Goal: Information Seeking & Learning: Check status

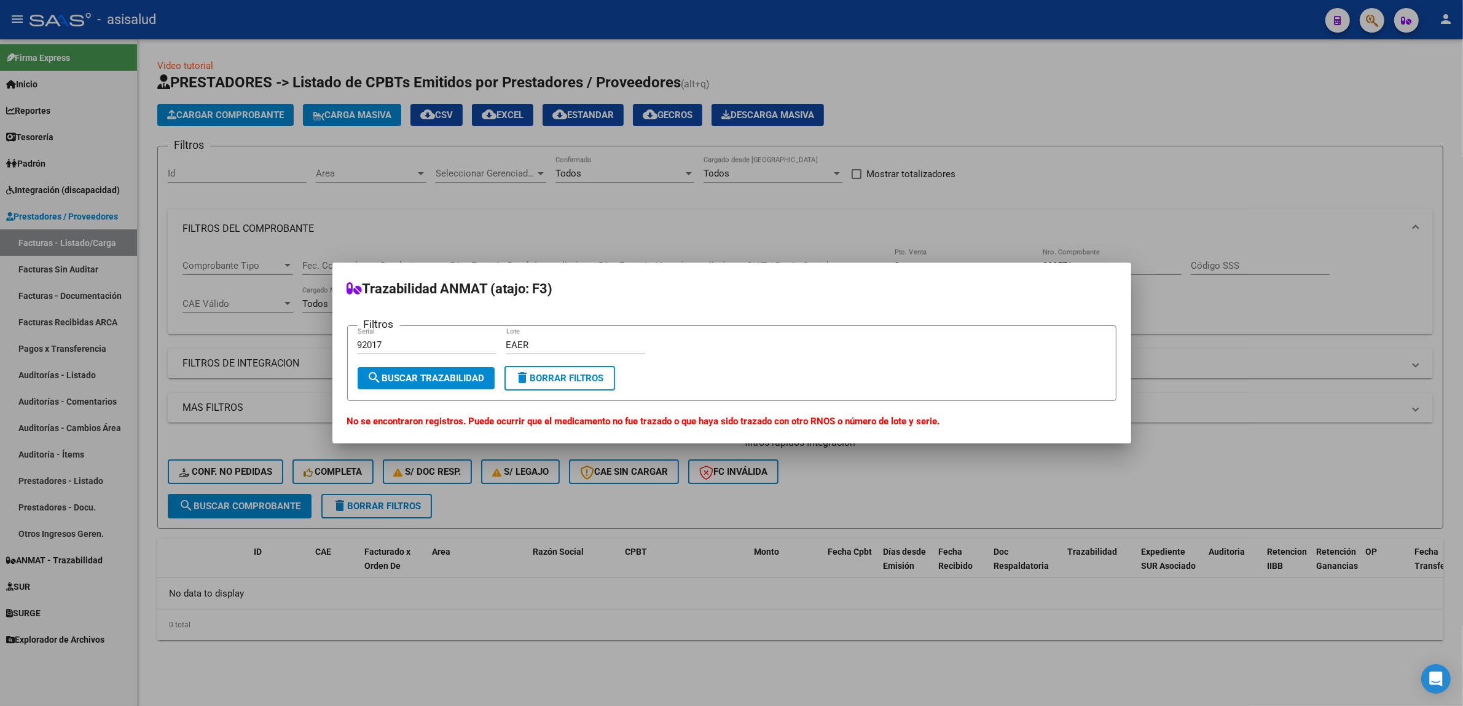
click at [1370, 20] on div at bounding box center [731, 353] width 1463 height 706
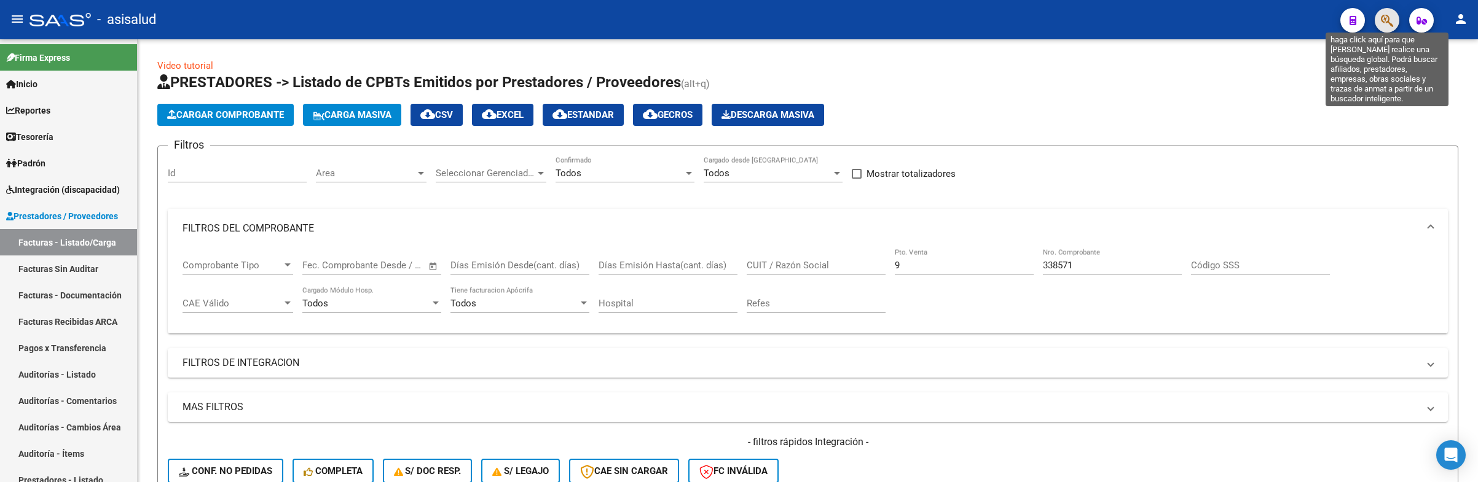
click at [1392, 22] on icon "button" at bounding box center [1387, 21] width 12 height 14
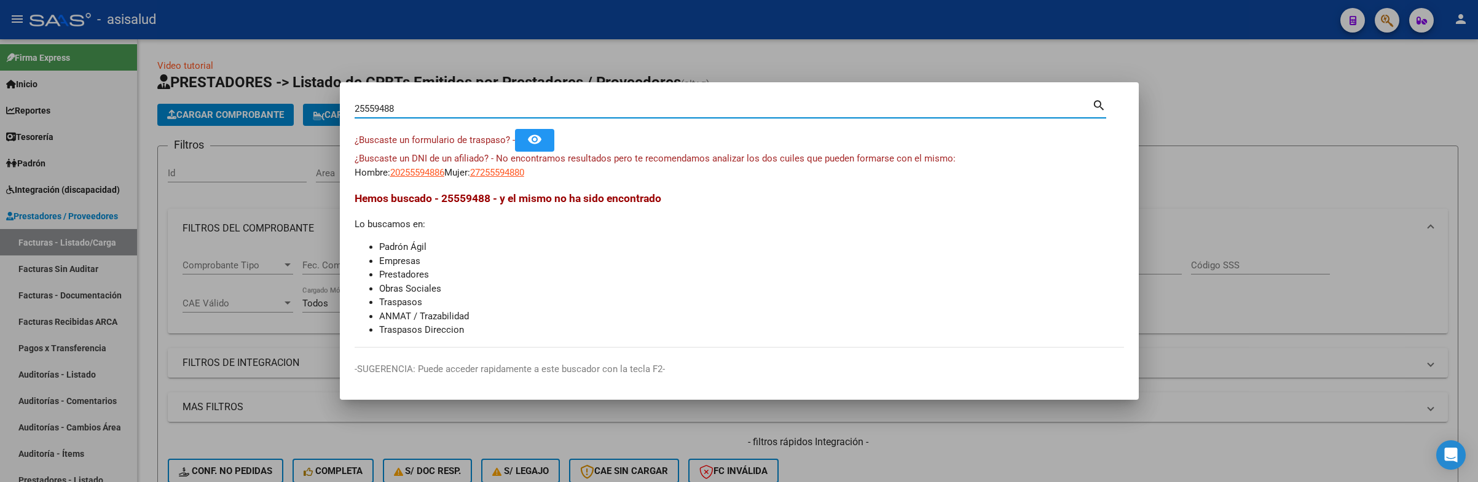
drag, startPoint x: 382, startPoint y: 100, endPoint x: 332, endPoint y: 89, distance: 51.0
click at [336, 92] on div "25559488 Buscar (apellido, dni, cuil, nro traspaso, cuit, obra social) search ¿…" at bounding box center [739, 241] width 1478 height 482
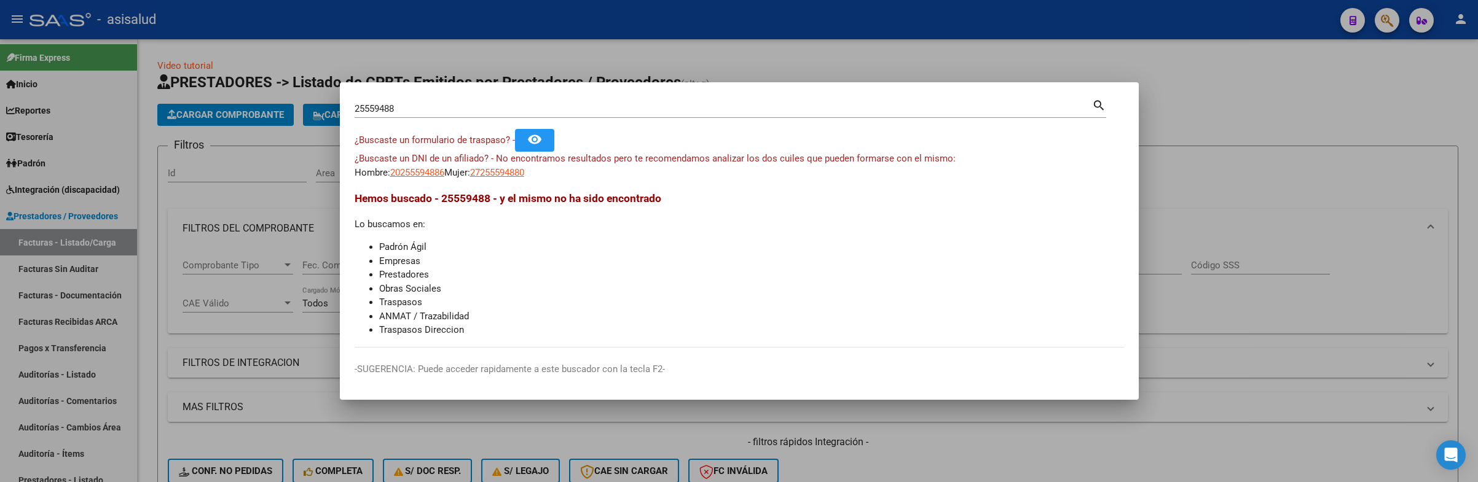
click at [436, 109] on input "25559488" at bounding box center [723, 108] width 737 height 11
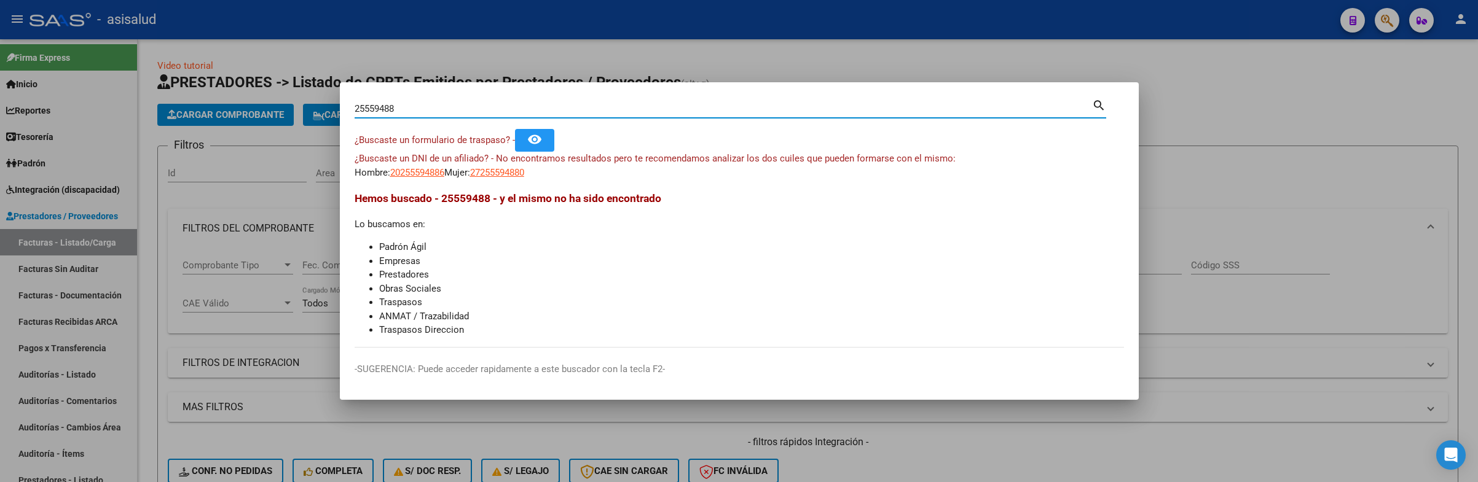
drag, startPoint x: 434, startPoint y: 108, endPoint x: 55, endPoint y: 41, distance: 384.6
click at [55, 41] on div "25559488 Buscar (apellido, dni, cuil, nro traspaso, cuit, obra social) search ¿…" at bounding box center [739, 241] width 1478 height 482
drag, startPoint x: 413, startPoint y: 108, endPoint x: 137, endPoint y: 69, distance: 278.6
click at [139, 69] on div "25559488 Buscar (apellido, dni, cuil, nro traspaso, cuit, obra social) search ¿…" at bounding box center [739, 241] width 1478 height 482
paste input "6561996"
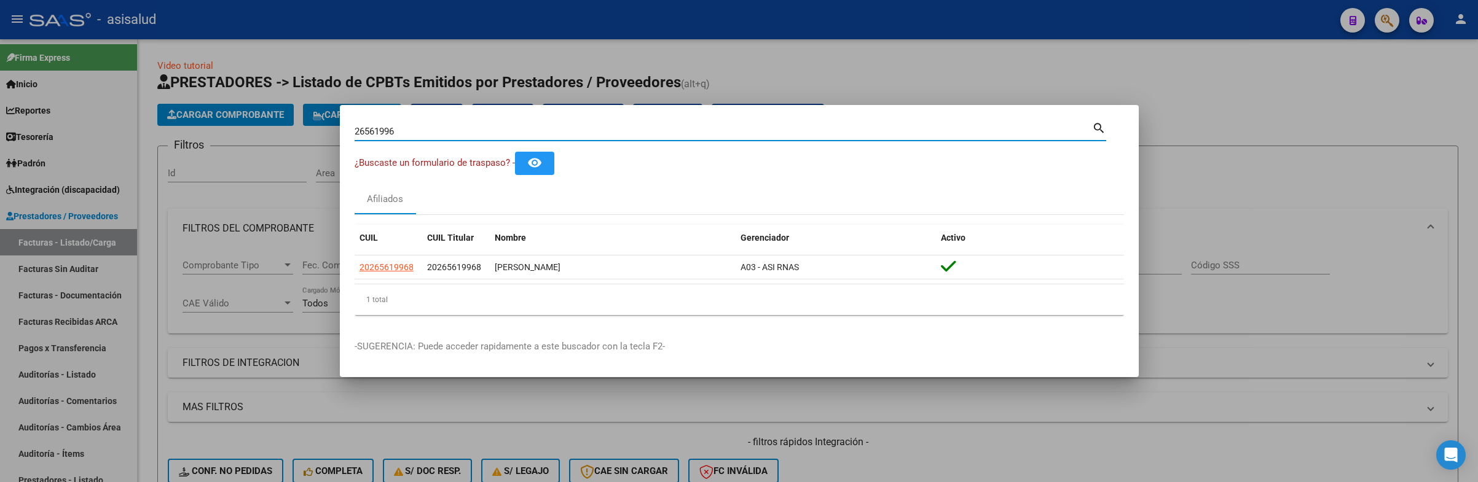
drag, startPoint x: 404, startPoint y: 130, endPoint x: 55, endPoint y: 39, distance: 360.1
click at [55, 60] on div "26561996 Buscar (apellido, dni, cuil, nro traspaso, cuit, obra social) search ¿…" at bounding box center [739, 241] width 1478 height 482
paste input "1140026"
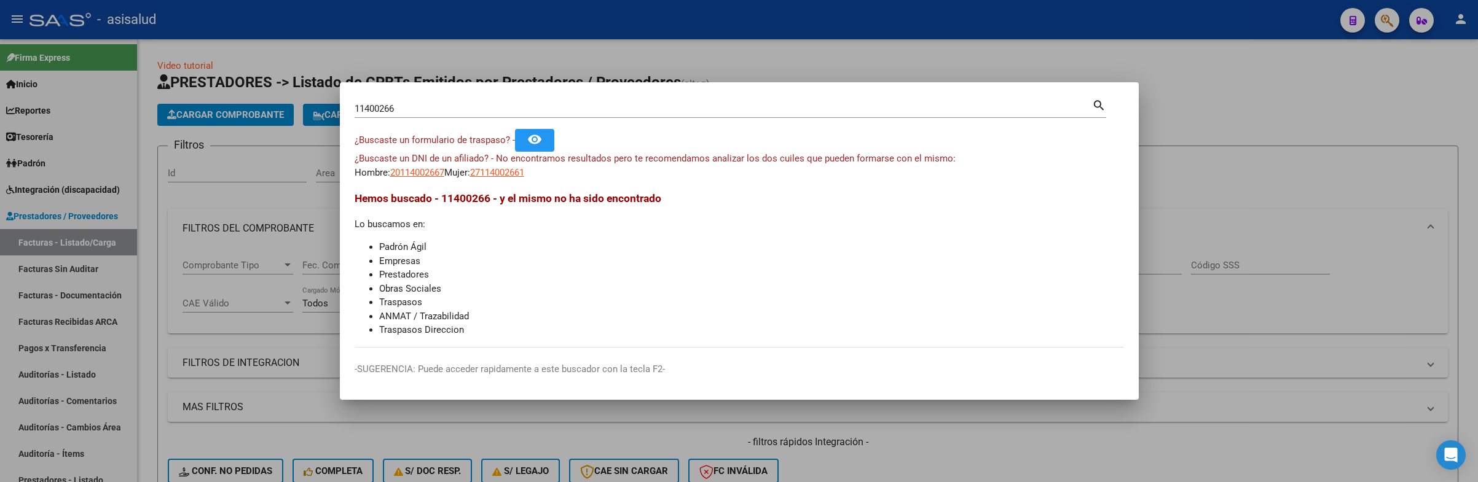
drag, startPoint x: 412, startPoint y: 114, endPoint x: 317, endPoint y: 96, distance: 96.3
click at [317, 96] on div "11400266 Buscar (apellido, dni, cuil, nro traspaso, cuit, obra social) search ¿…" at bounding box center [739, 241] width 1478 height 482
click at [471, 98] on div "11400266 Buscar (apellido, dni, [PERSON_NAME], [PERSON_NAME], cuit, obra social…" at bounding box center [731, 107] width 752 height 21
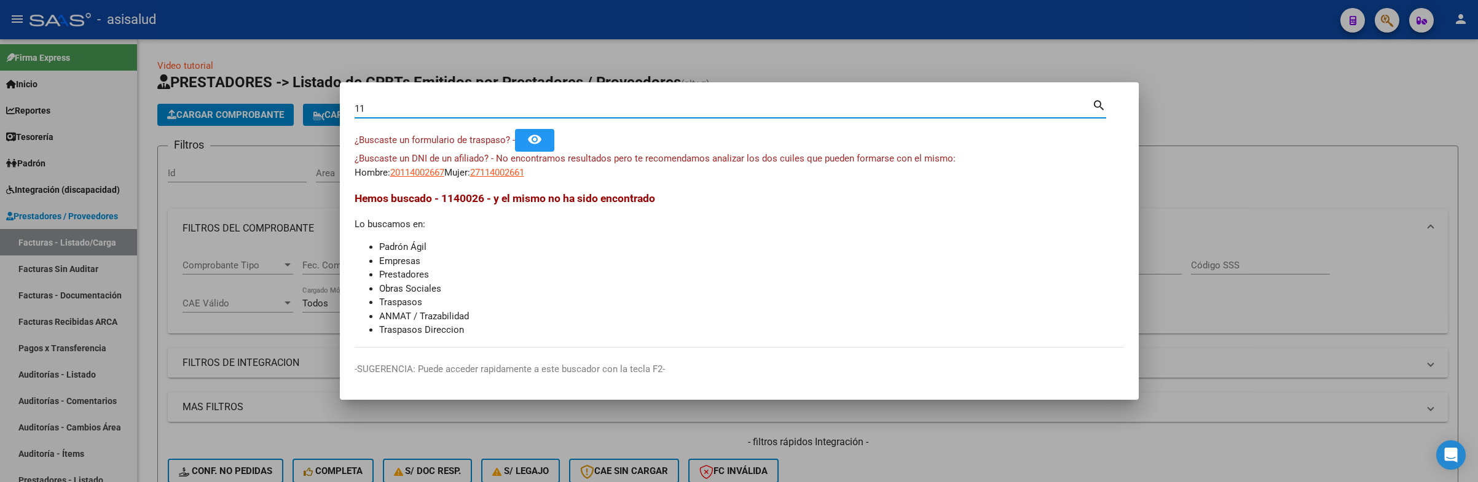
type input "1"
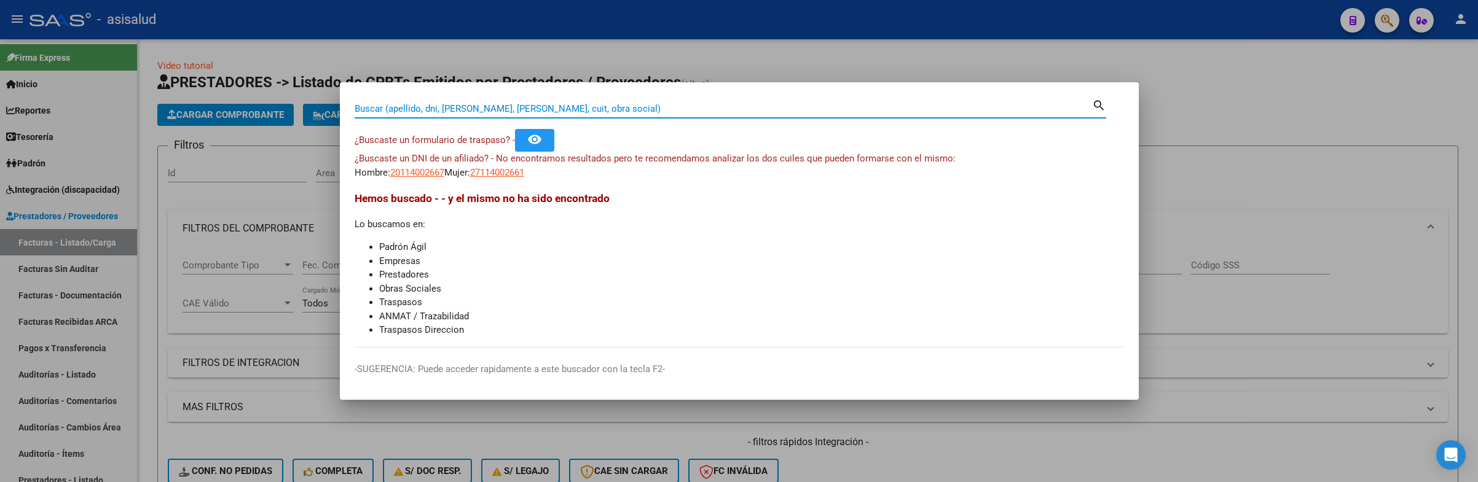
paste input "20067089"
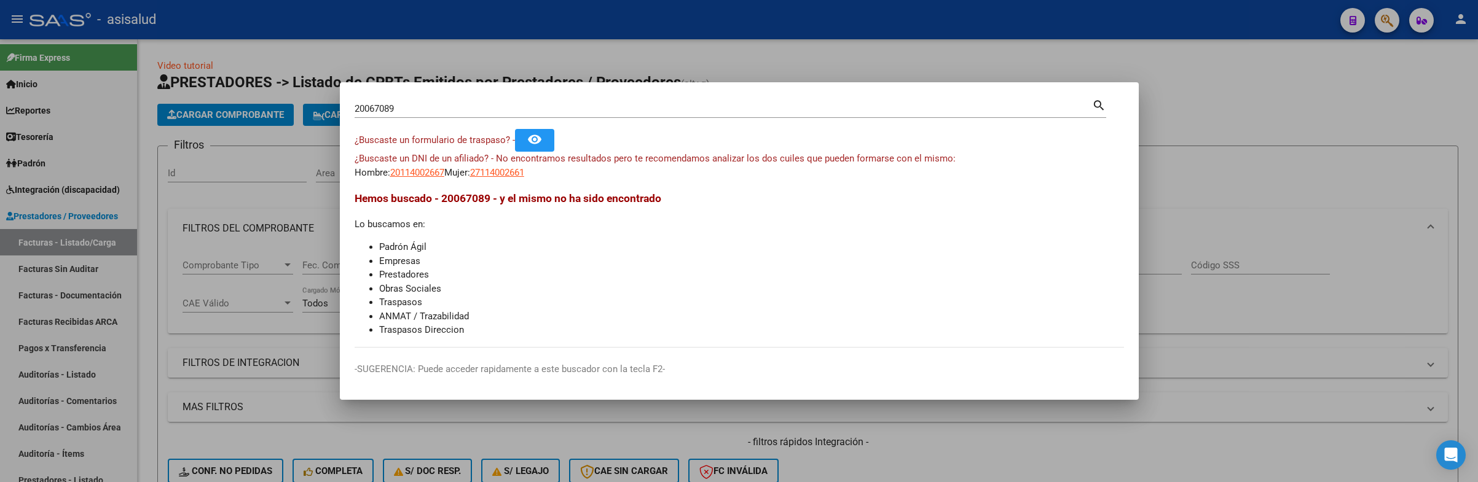
drag, startPoint x: 600, startPoint y: 280, endPoint x: 431, endPoint y: 174, distance: 199.3
click at [594, 274] on li "Prestadores" at bounding box center [751, 275] width 745 height 14
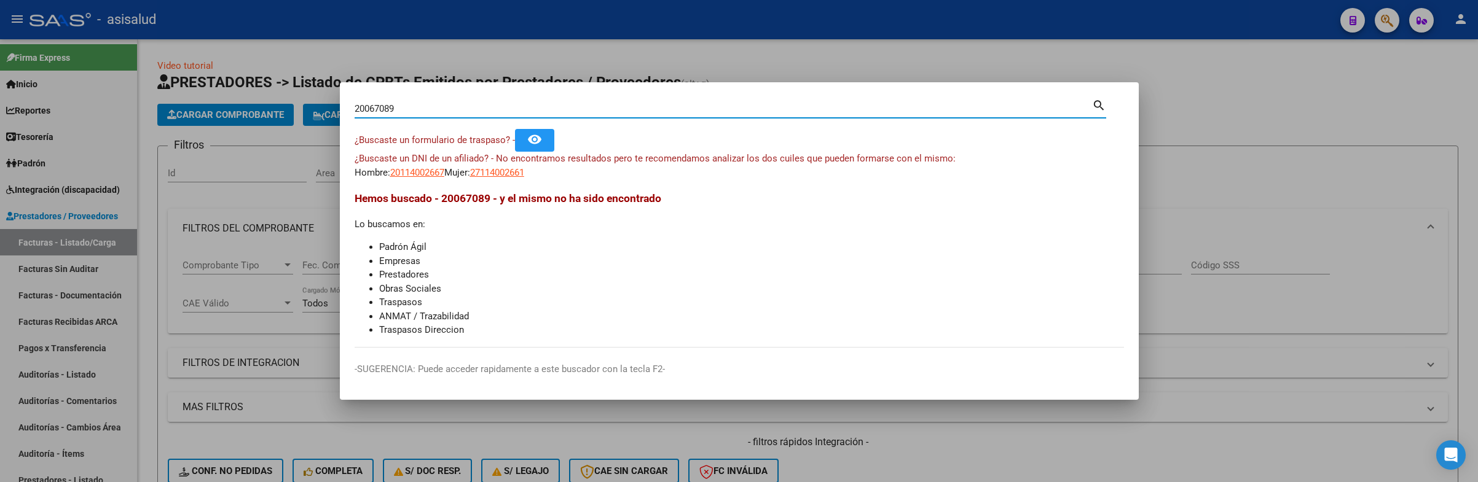
drag, startPoint x: 403, startPoint y: 105, endPoint x: 307, endPoint y: 92, distance: 96.7
click at [315, 100] on div "20067089 Buscar (apellido, dni, cuil, nro traspaso, cuit, obra social) search ¿…" at bounding box center [739, 241] width 1478 height 482
paste input "1838470"
type input "18384709"
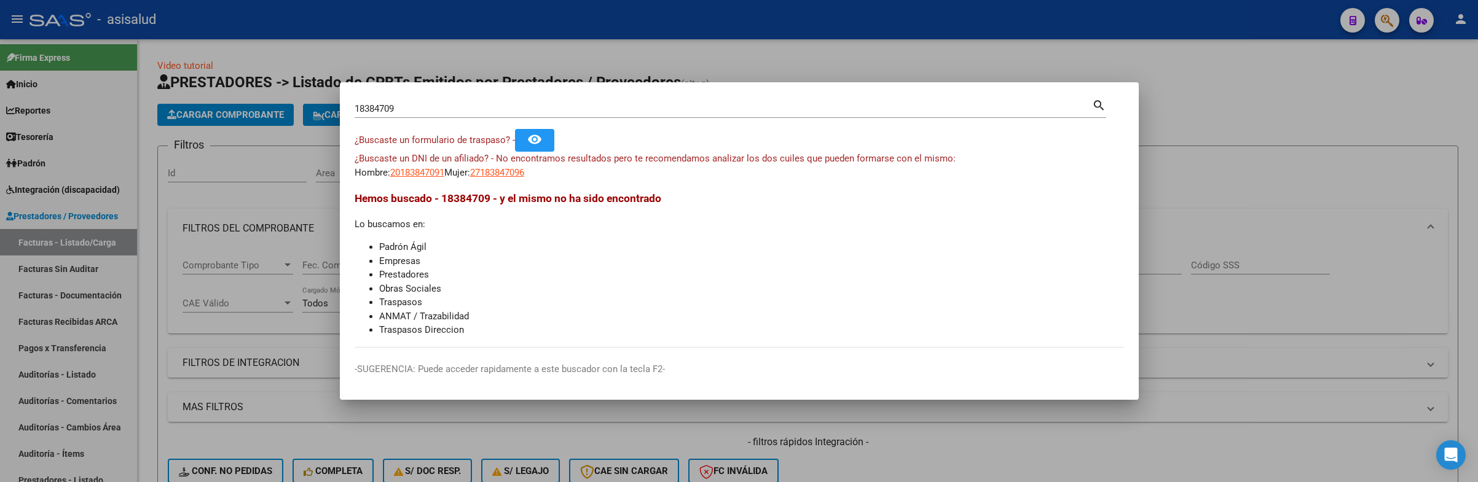
click at [607, 232] on div "Hemos buscado - 18384709 - y el mismo no ha sido encontrado Lo buscamos en: Pad…" at bounding box center [739, 264] width 769 height 147
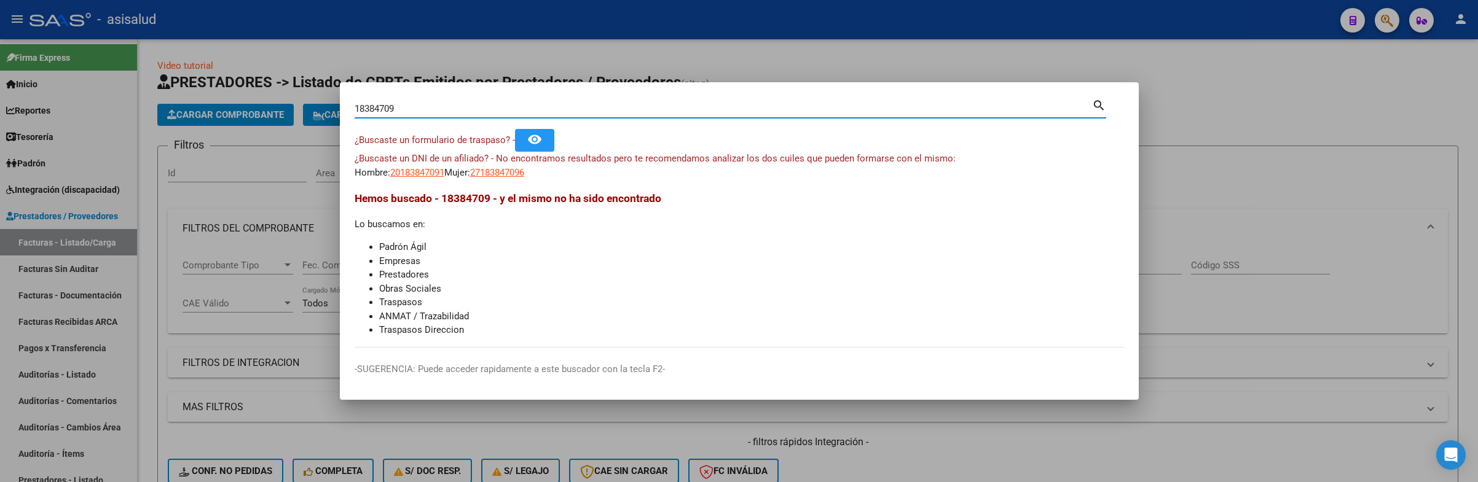
drag, startPoint x: 412, startPoint y: 108, endPoint x: 271, endPoint y: 90, distance: 142.5
click at [271, 90] on div "18384709 Buscar (apellido, dni, cuil, nro traspaso, cuit, obra social) search ¿…" at bounding box center [739, 241] width 1478 height 482
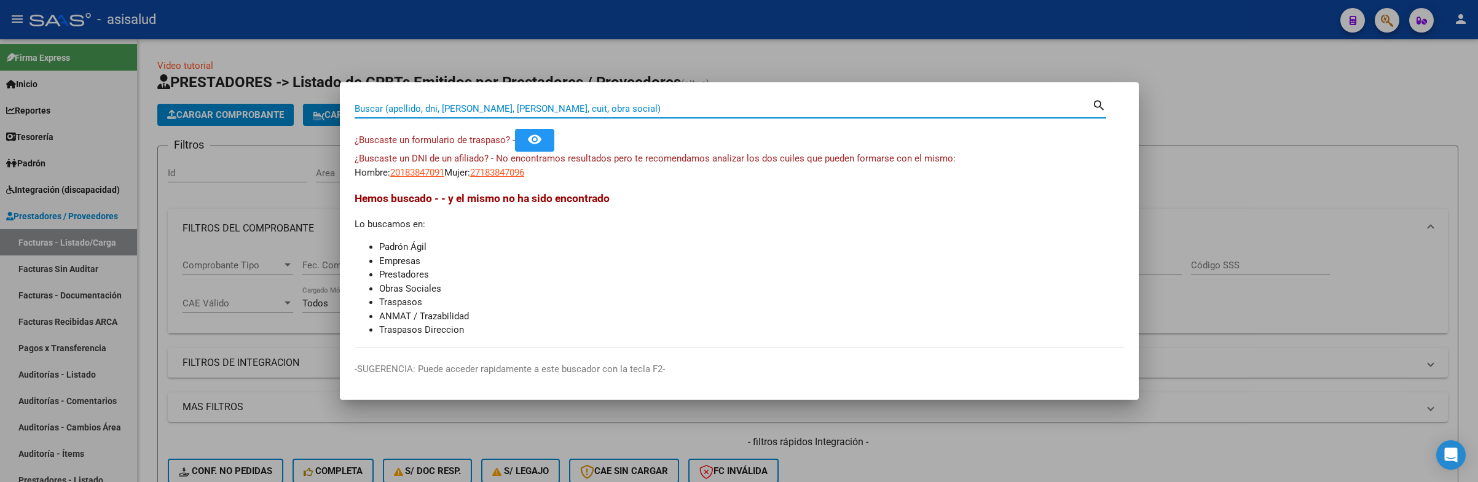
paste input "24816315"
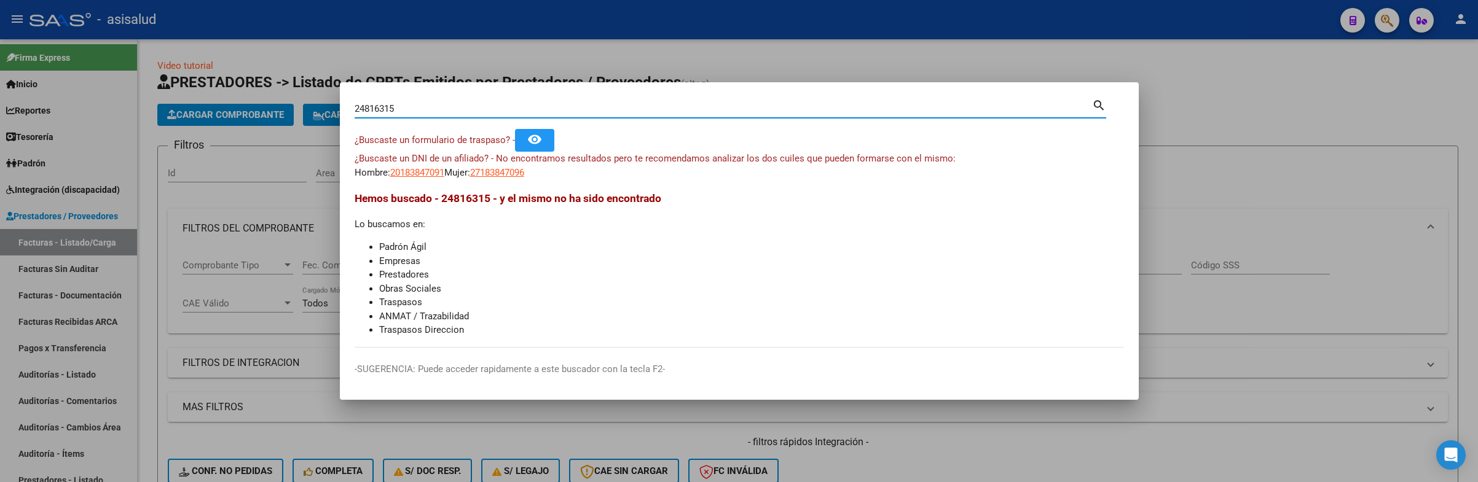
type input "24816315"
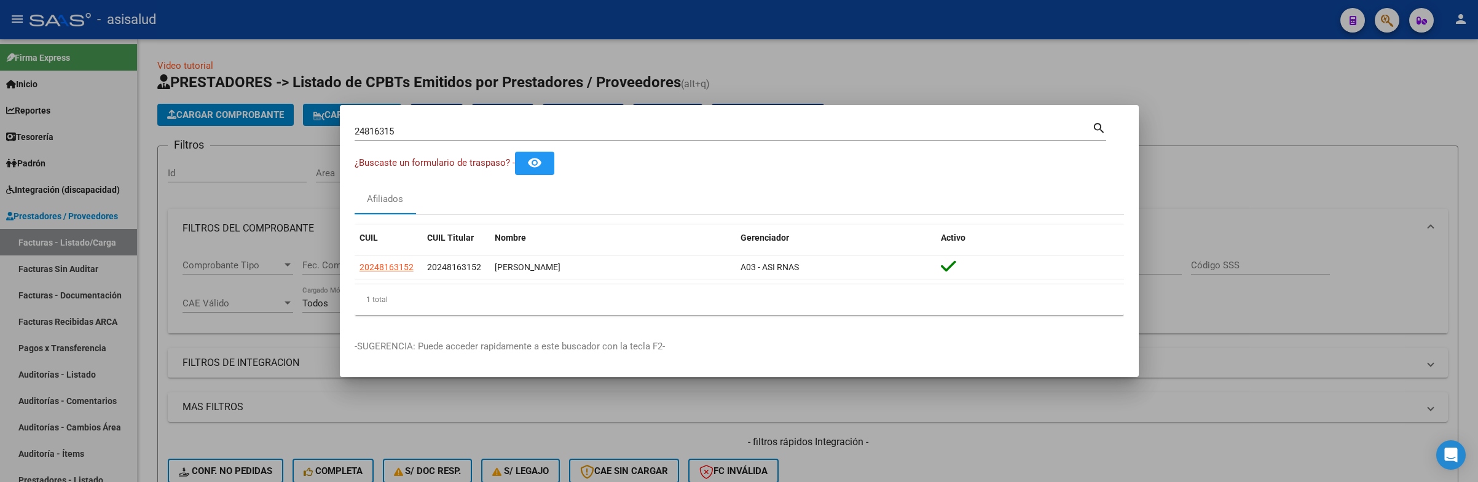
click at [399, 127] on input "24816315" at bounding box center [723, 131] width 737 height 11
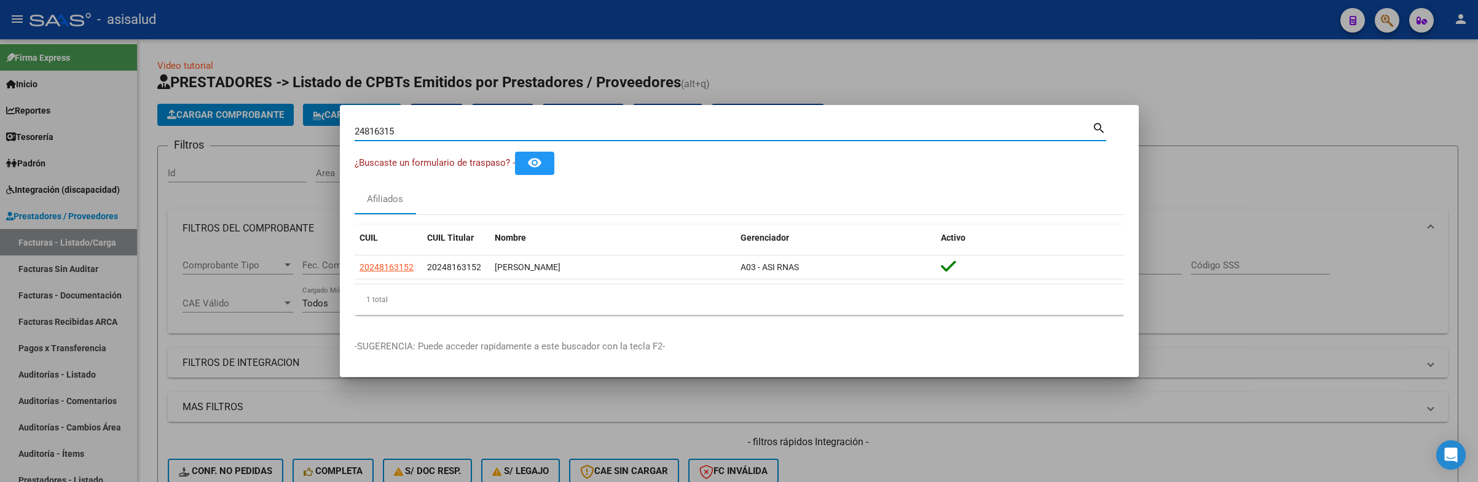
drag, startPoint x: 403, startPoint y: 131, endPoint x: 285, endPoint y: 114, distance: 119.9
click at [285, 114] on div "24816315 Buscar (apellido, dni, cuil, nro traspaso, cuit, obra social) search ¿…" at bounding box center [739, 241] width 1478 height 482
paste input "10160771"
type input "10160771"
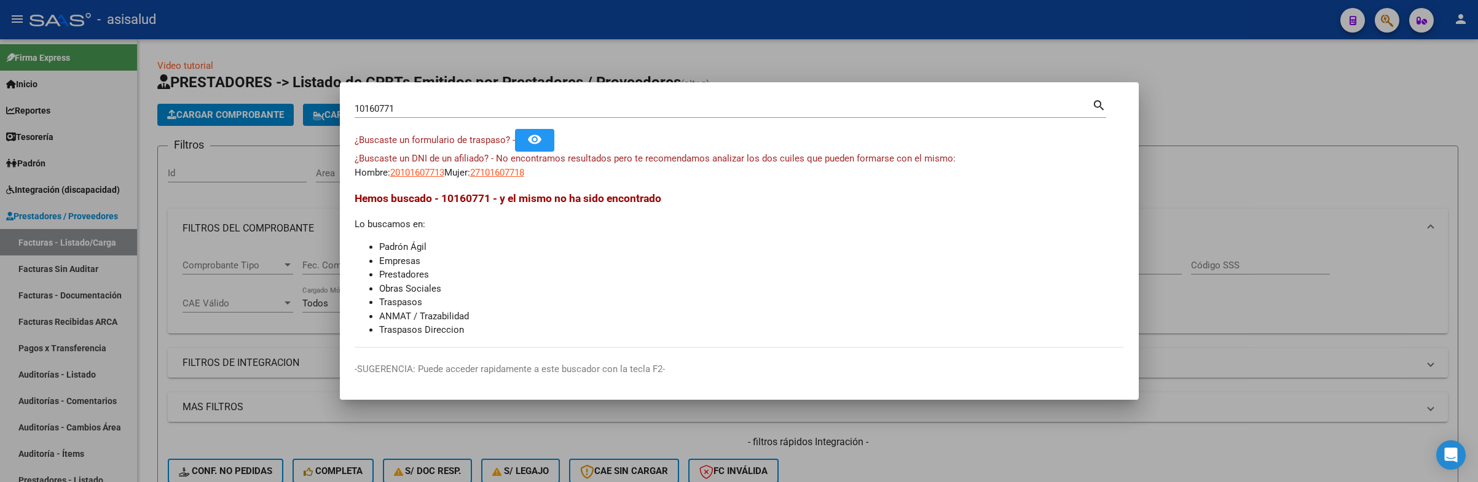
click at [433, 103] on input "10160771" at bounding box center [723, 108] width 737 height 11
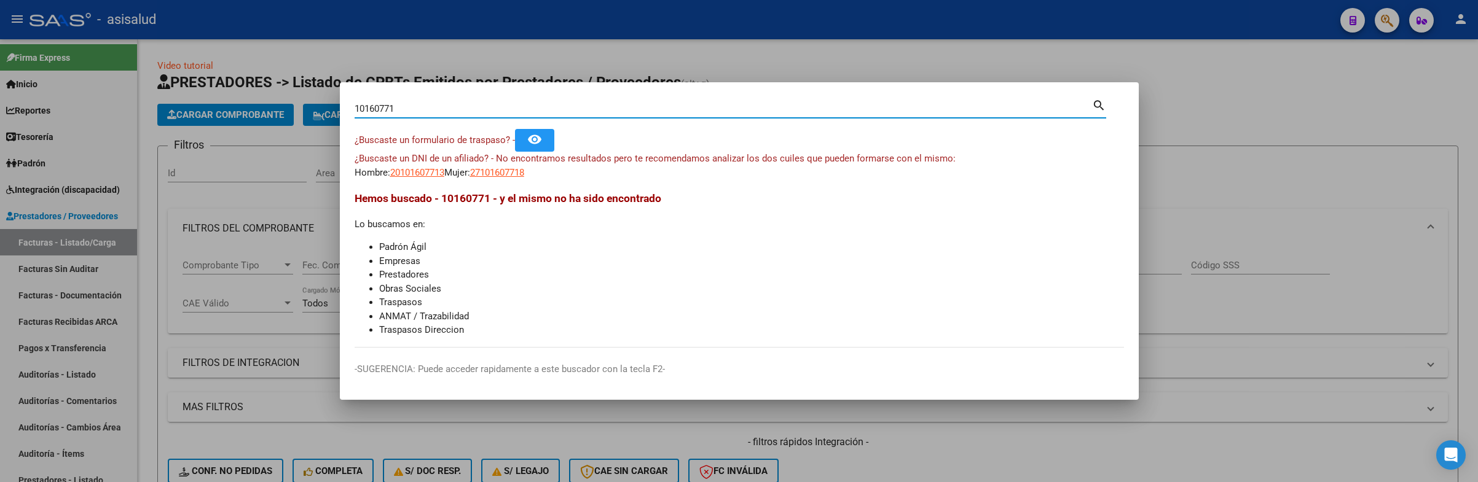
drag, startPoint x: 427, startPoint y: 103, endPoint x: 151, endPoint y: 71, distance: 277.8
click at [154, 73] on div "10160771 Buscar (apellido, dni, cuil, nro traspaso, cuit, obra social) search ¿…" at bounding box center [739, 241] width 1478 height 482
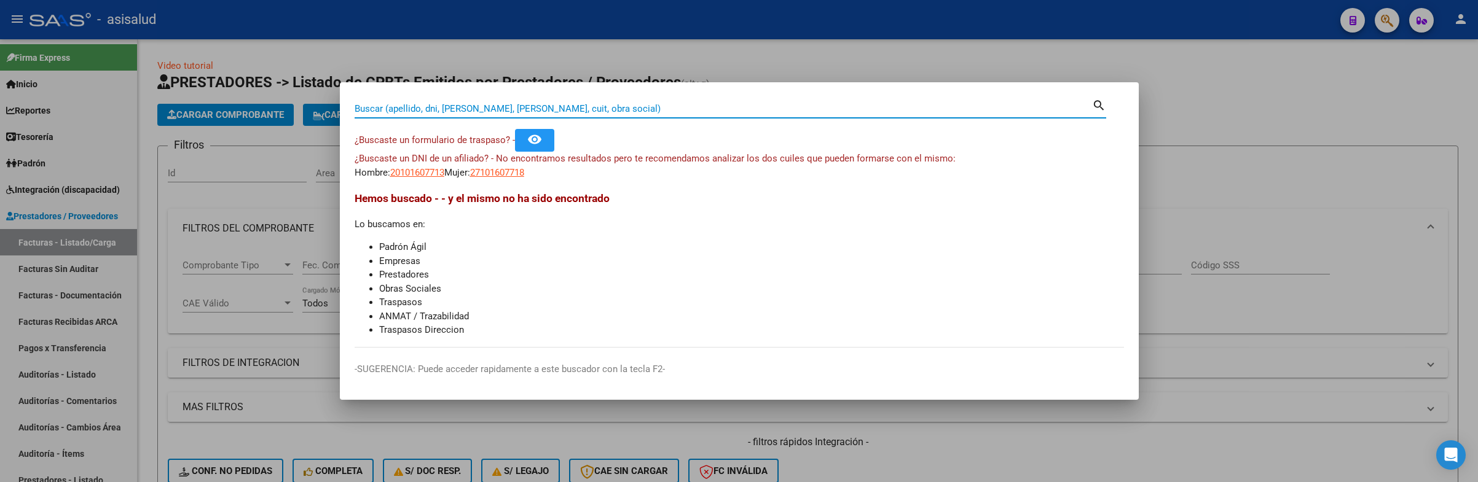
paste input "12299200"
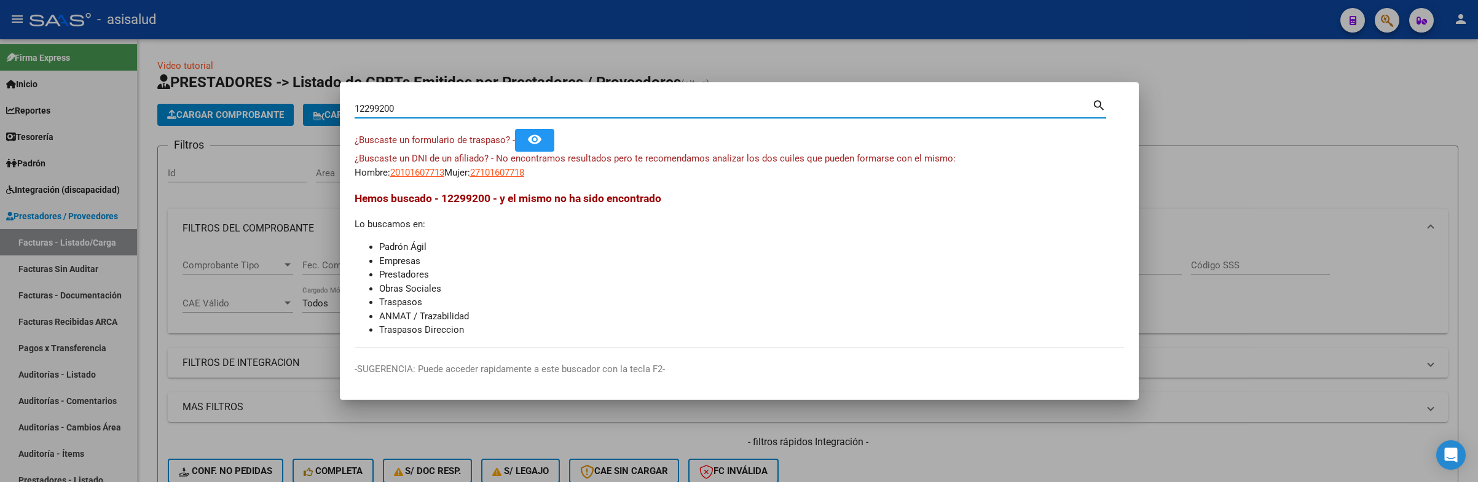
type input "12299200"
drag, startPoint x: 401, startPoint y: 109, endPoint x: 167, endPoint y: 84, distance: 234.9
click at [167, 84] on div "12299200 Buscar (apellido, dni, cuil, nro traspaso, cuit, obra social) search ¿…" at bounding box center [739, 241] width 1478 height 482
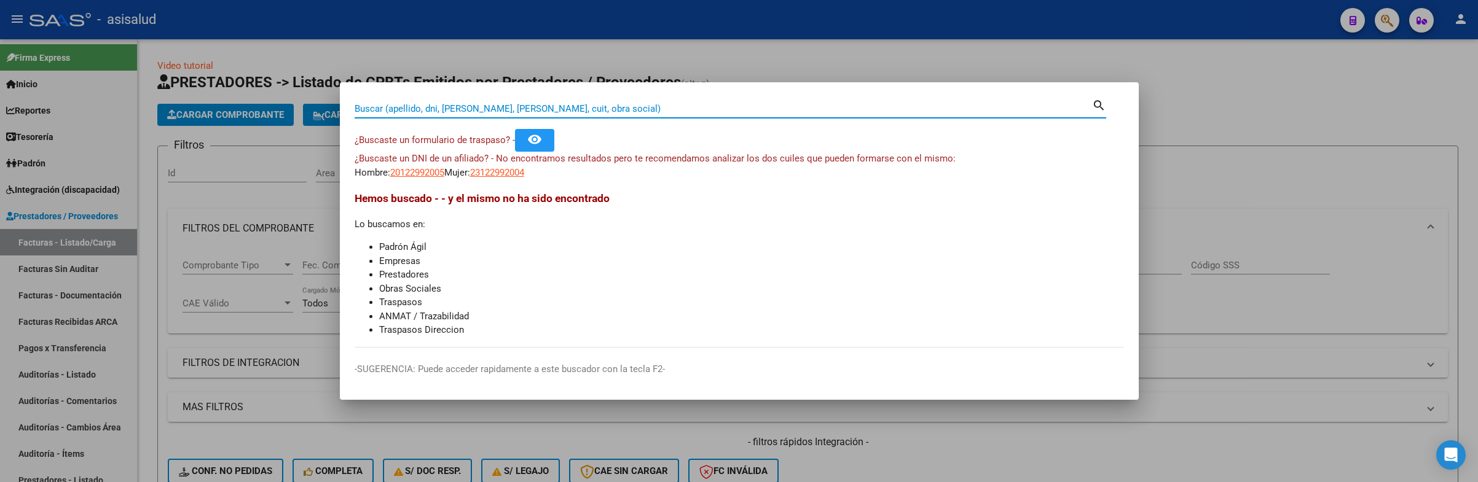
paste input "22448244"
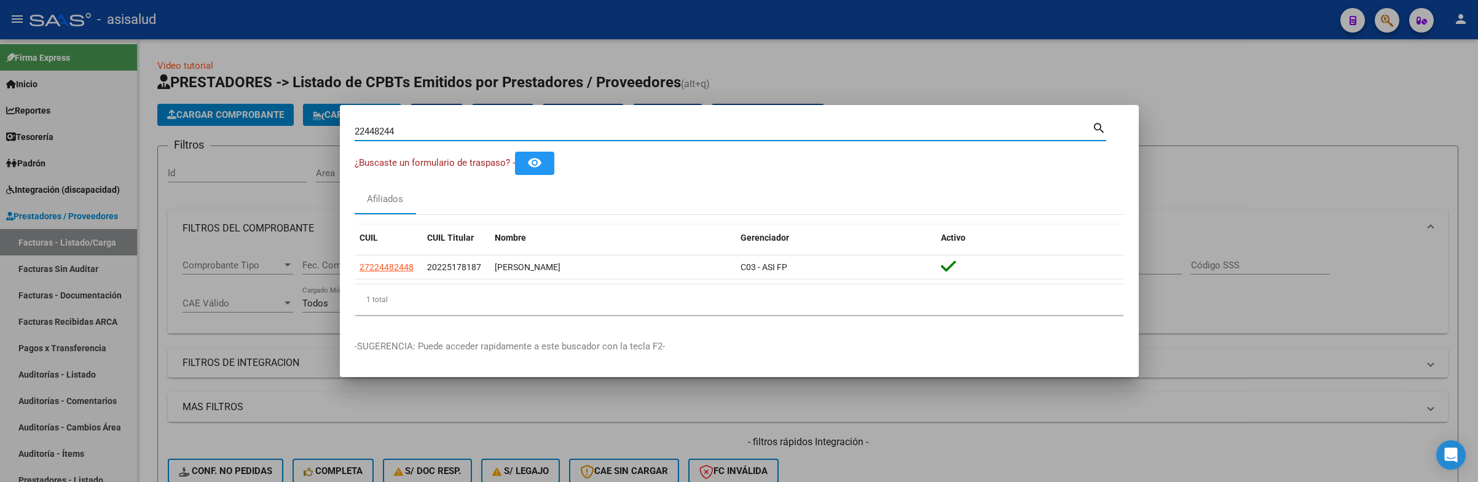
drag, startPoint x: 407, startPoint y: 131, endPoint x: 55, endPoint y: 41, distance: 363.5
click at [55, 60] on div "22448244 Buscar (apellido, dni, cuil, nro traspaso, cuit, obra social) search ¿…" at bounding box center [739, 241] width 1478 height 482
paste input "5913186"
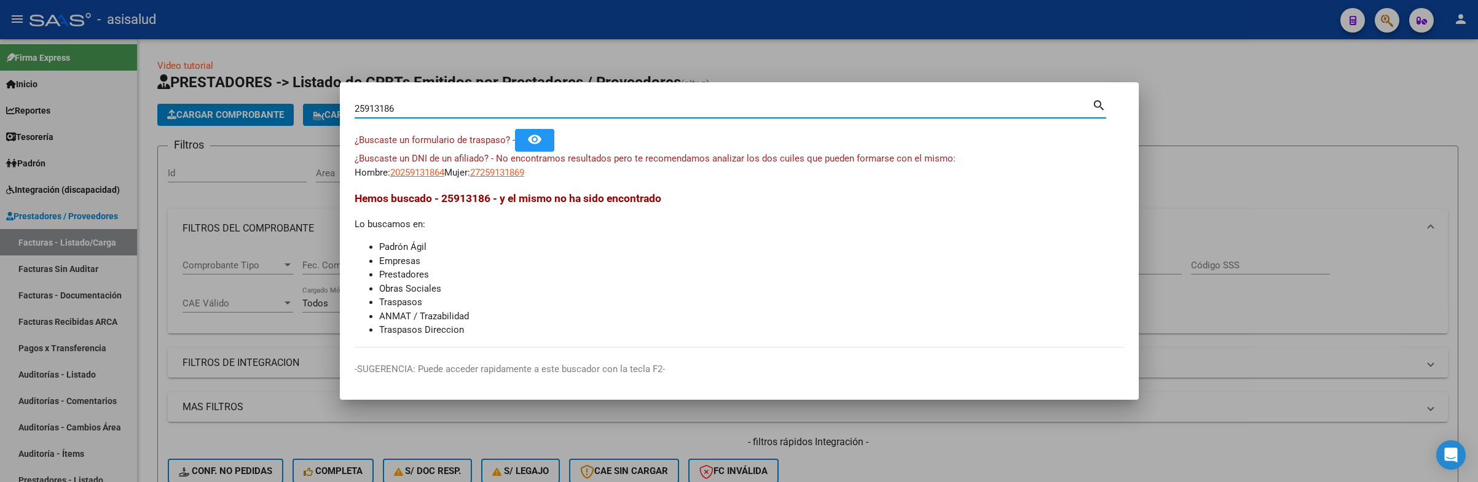
drag, startPoint x: 412, startPoint y: 109, endPoint x: 109, endPoint y: 77, distance: 304.7
click at [112, 79] on div "25913186 Buscar (apellido, dni, cuil, nro traspaso, cuit, obra social) search ¿…" at bounding box center [739, 241] width 1478 height 482
paste input "4735602"
drag, startPoint x: 376, startPoint y: 104, endPoint x: 71, endPoint y: 65, distance: 308.0
click at [71, 66] on div "24735602 Buscar (apellido, dni, cuil, nro traspaso, cuit, obra social) search ¿…" at bounding box center [739, 241] width 1478 height 482
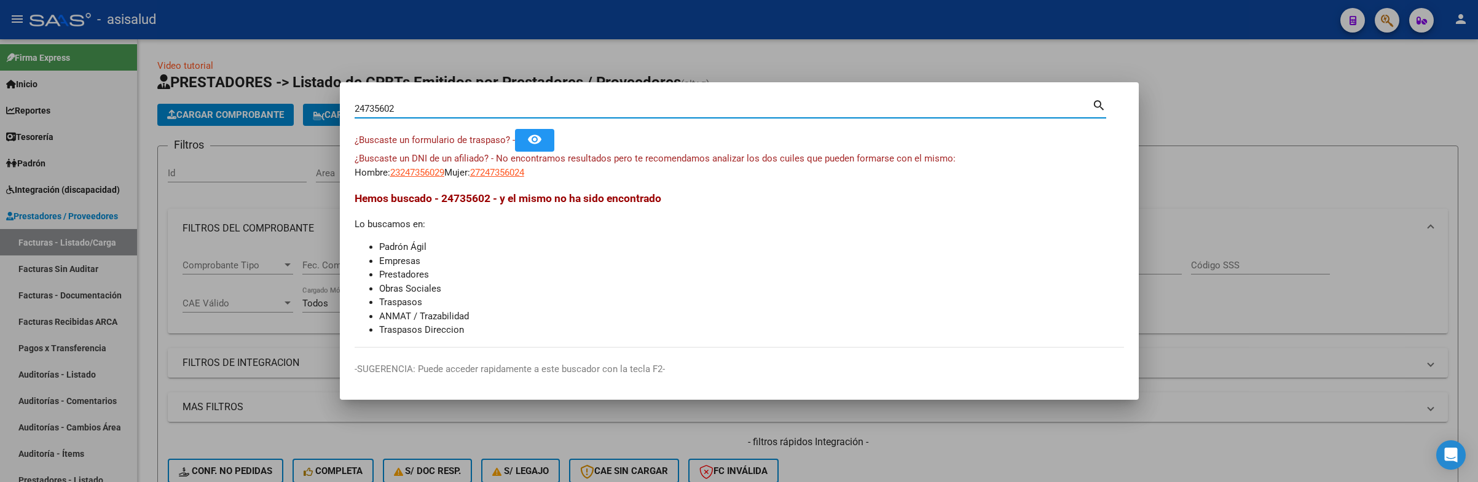
paste input "723934"
drag, startPoint x: 332, startPoint y: 100, endPoint x: 55, endPoint y: 34, distance: 284.7
click at [55, 34] on div "27239342 Buscar (apellido, dni, cuil, nro traspaso, cuit, obra social) search ¿…" at bounding box center [739, 241] width 1478 height 482
paste input "3426829"
drag, startPoint x: 257, startPoint y: 69, endPoint x: 66, endPoint y: 28, distance: 194.9
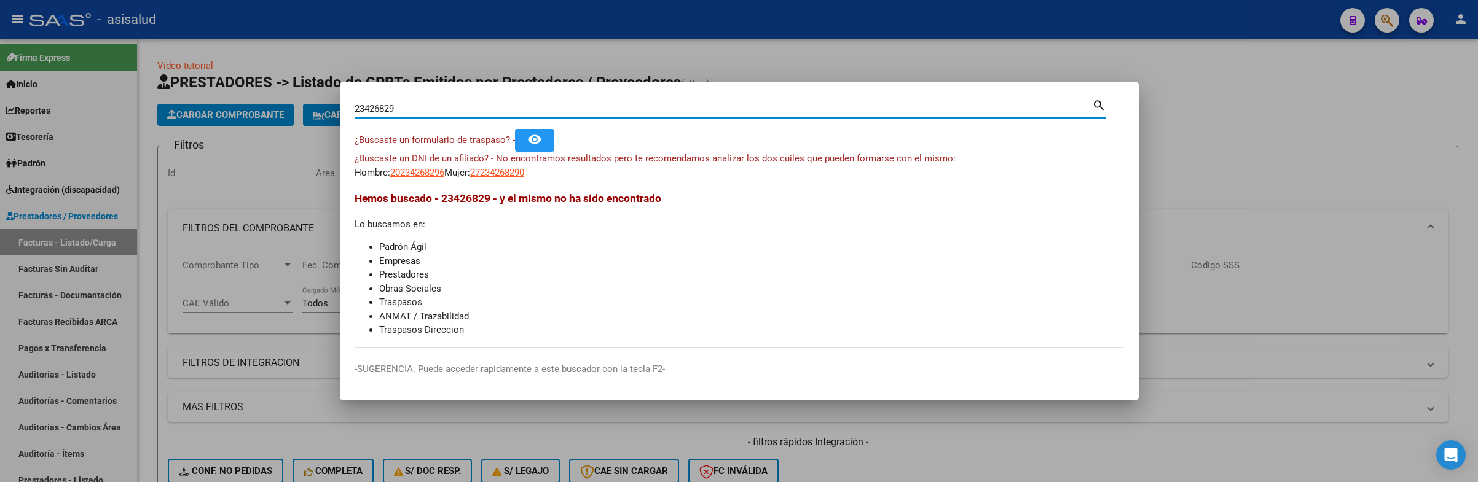
click at [79, 37] on div "23426829 Buscar (apellido, dni, cuil, nro traspaso, cuit, obra social) search ¿…" at bounding box center [739, 241] width 1478 height 482
paste input "40810671"
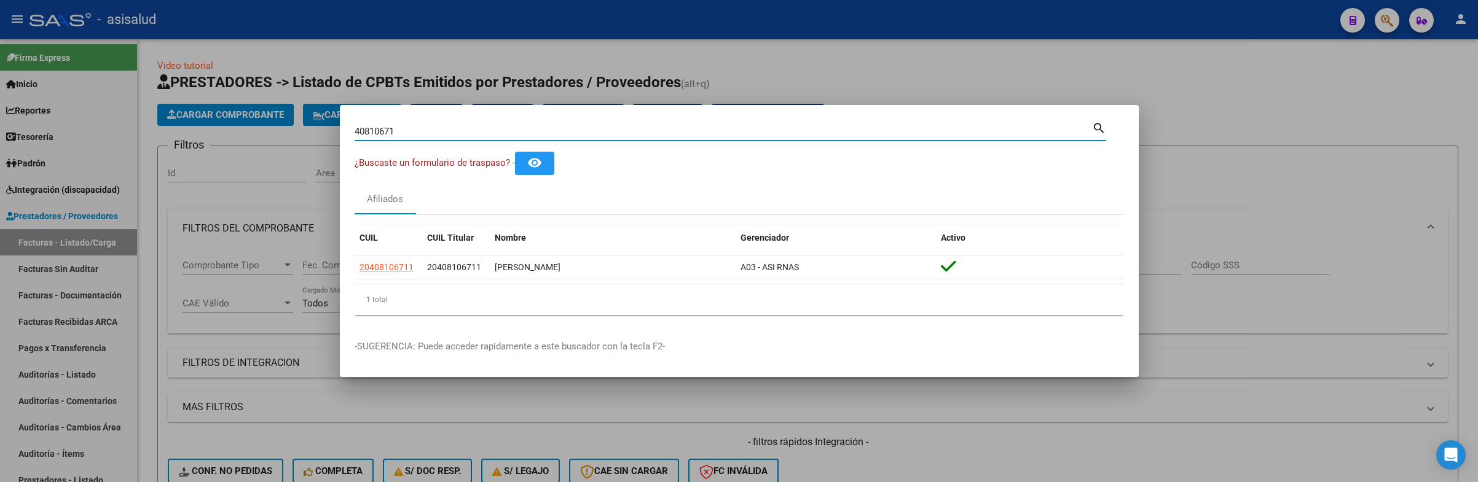
drag, startPoint x: 403, startPoint y: 130, endPoint x: 100, endPoint y: 87, distance: 305.4
click at [100, 87] on div "40810671 Buscar (apellido, dni, cuil, nro traspaso, cuit, obra social) search ¿…" at bounding box center [739, 241] width 1478 height 482
paste input "550213"
drag, startPoint x: 265, startPoint y: 115, endPoint x: 78, endPoint y: 87, distance: 189.0
click at [86, 87] on div "40550213 Buscar (apellido, dni, cuil, nro traspaso, cuit, obra social) search ¿…" at bounding box center [739, 241] width 1478 height 482
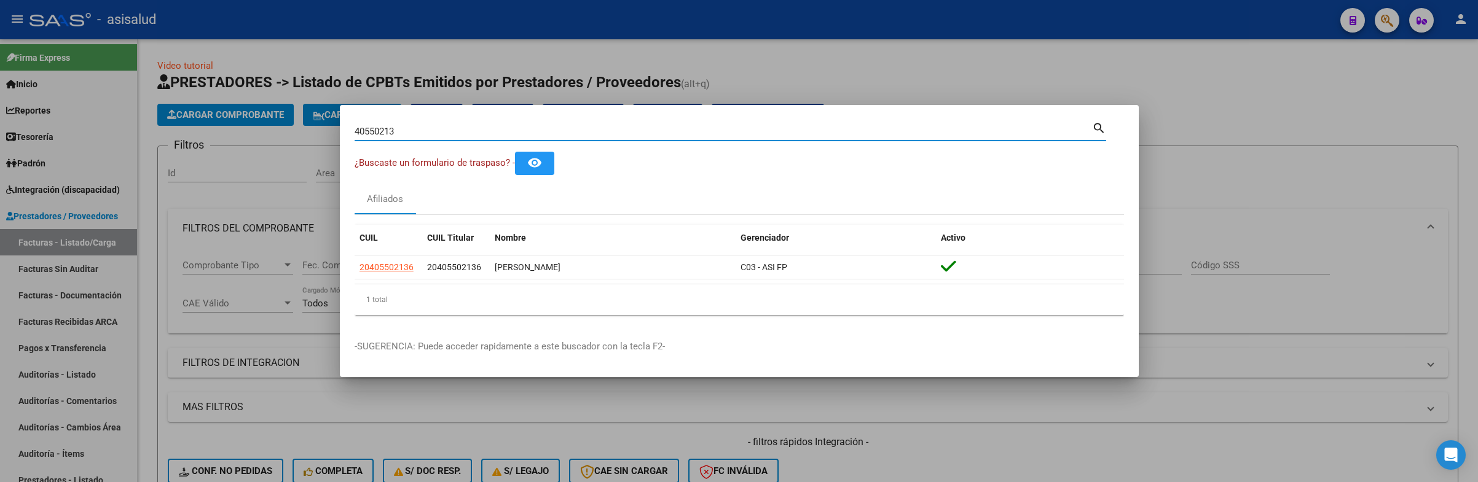
paste input "25913186"
type input "25913186"
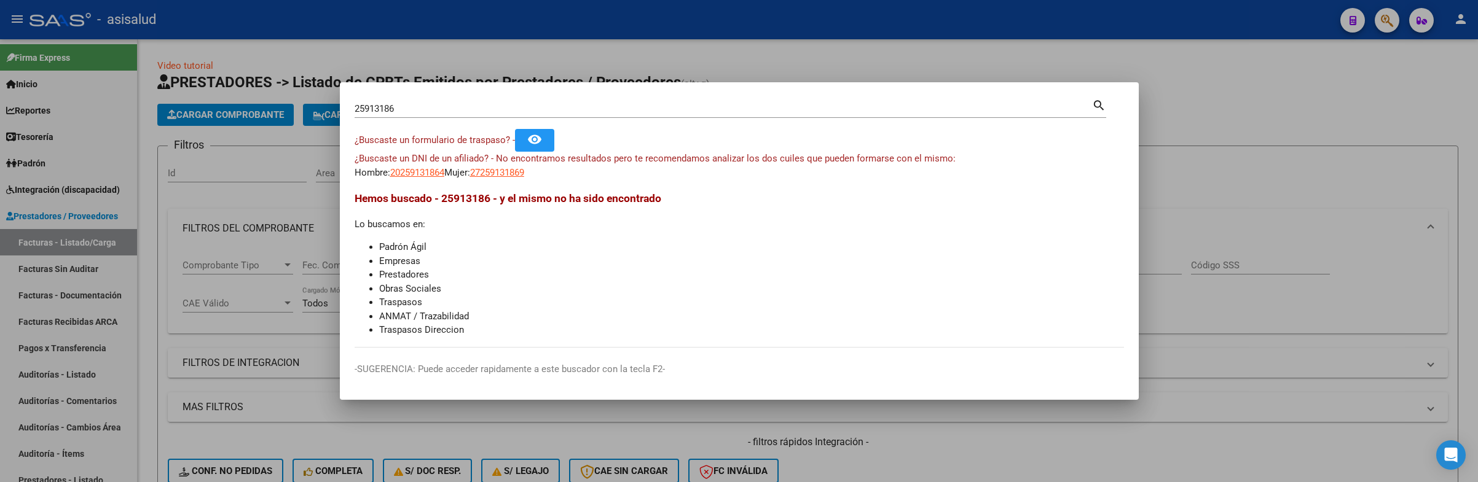
click at [1224, 109] on div at bounding box center [739, 241] width 1478 height 482
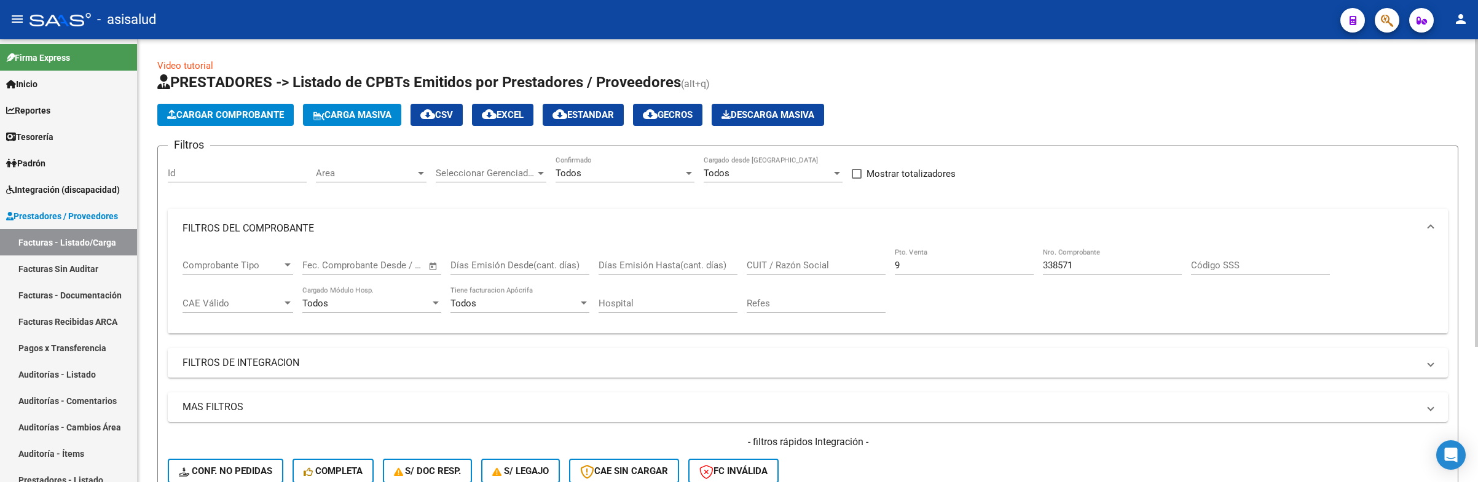
drag, startPoint x: 1400, startPoint y: 118, endPoint x: 1433, endPoint y: 41, distance: 84.0
click at [1402, 112] on div "Cargar Comprobante Carga Masiva cloud_download CSV cloud_download EXCEL cloud_d…" at bounding box center [807, 115] width 1301 height 22
